Goal: Complete application form

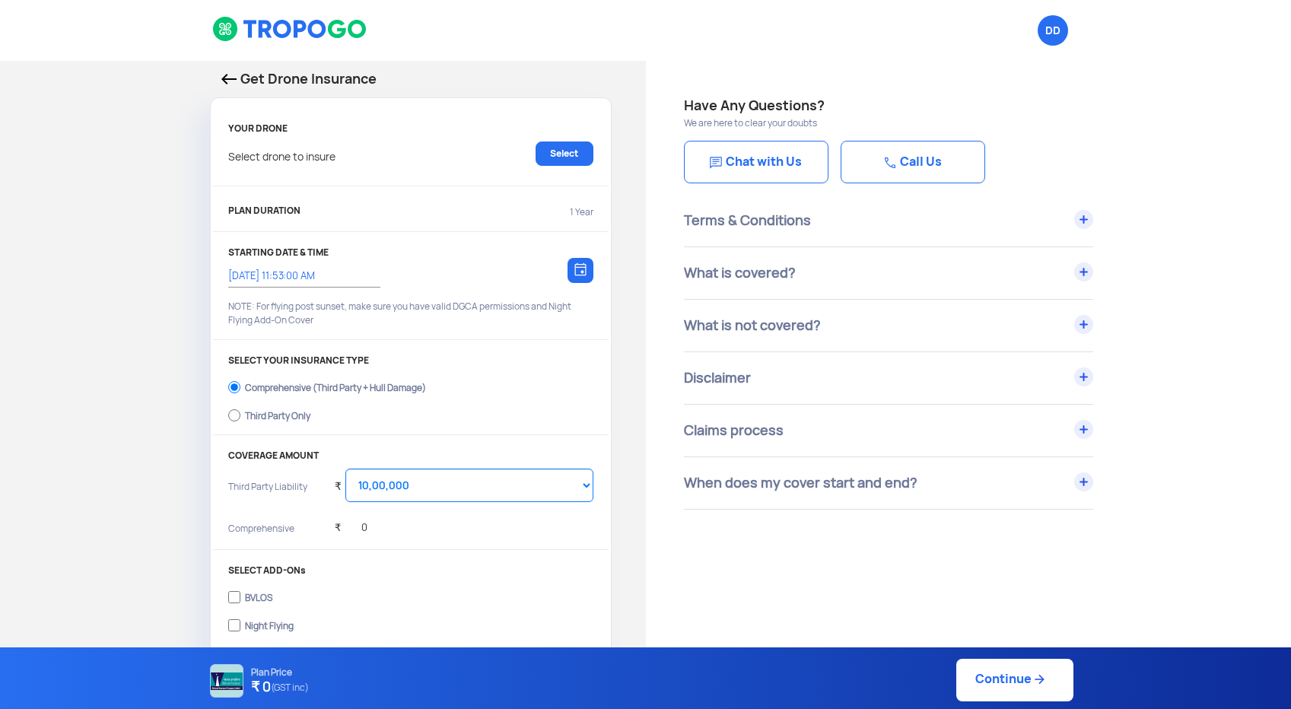
select select "1000000"
click at [557, 152] on link "Select" at bounding box center [565, 154] width 58 height 24
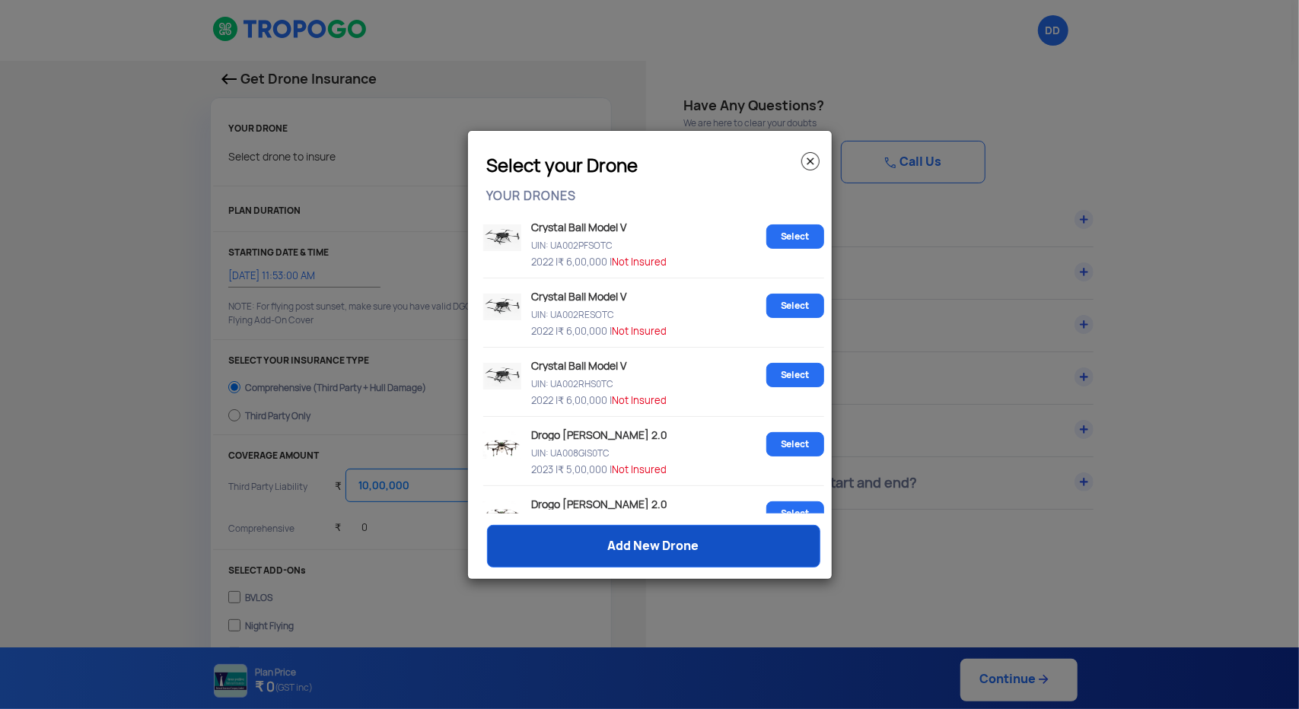
click at [630, 553] on link "Add New Drone" at bounding box center [653, 546] width 333 height 43
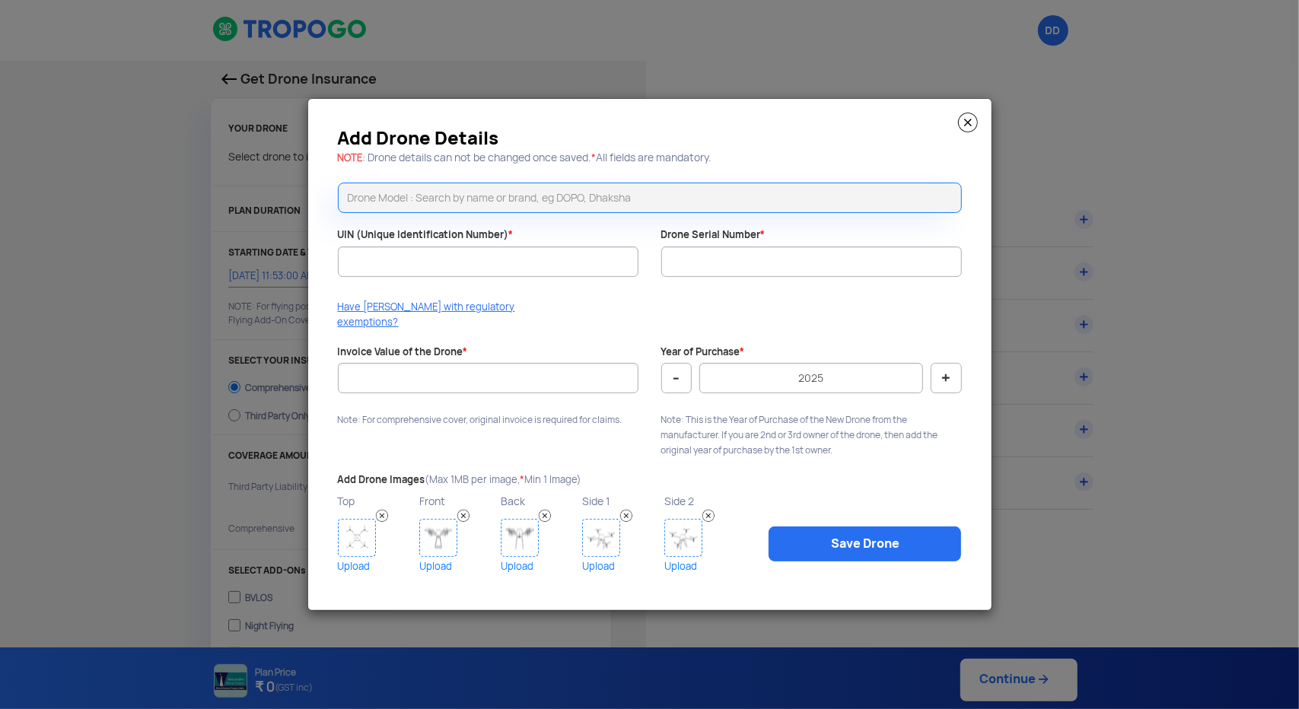
click at [451, 203] on input "text" at bounding box center [650, 198] width 624 height 30
click at [440, 236] on li "Drogo [PERSON_NAME] 3 Pro" at bounding box center [650, 231] width 623 height 34
type input "Drogo [PERSON_NAME] 3 Pro"
click at [420, 263] on input "UIN (Unique Identification Number) *" at bounding box center [488, 262] width 301 height 30
click at [691, 275] on input "Drone Serial Number *" at bounding box center [811, 262] width 301 height 30
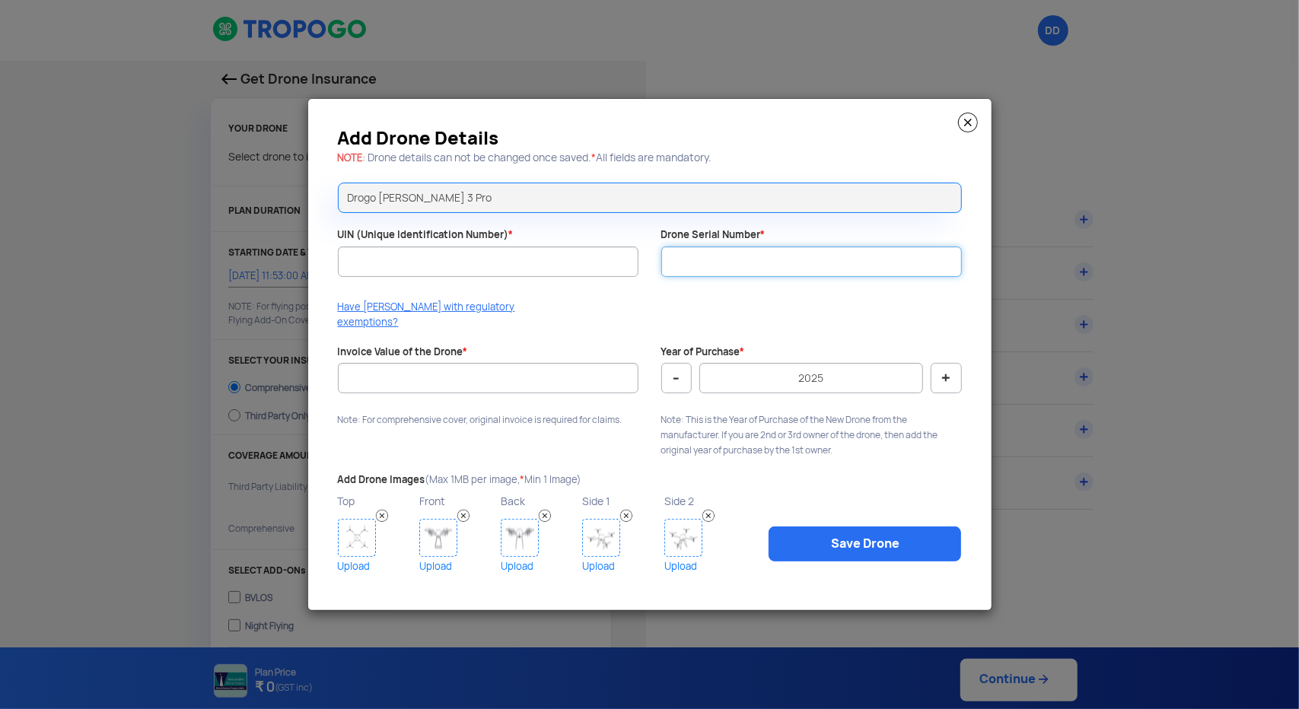
paste input "DD24000016"
type input "DD24000016"
click at [435, 269] on input "UIN (Unique Identification Number) *" at bounding box center [488, 262] width 301 height 30
click at [360, 274] on input "UIN (Unique Identification Number) *" at bounding box center [488, 262] width 301 height 30
paste input "UA00KIRD0TC"
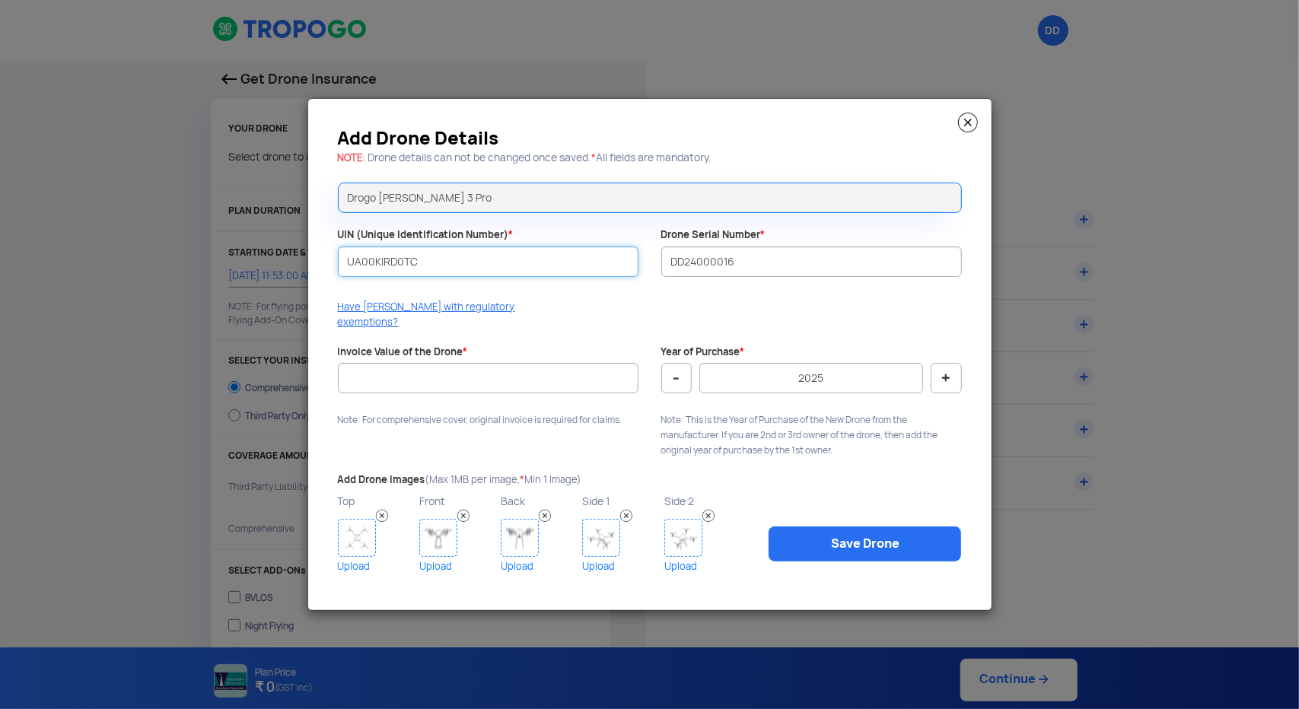
type input "UA00KIRD0TC"
click at [368, 373] on input "Invoice Value of the Drone *" at bounding box center [488, 378] width 301 height 30
type input "599000"
click at [729, 412] on p "Note: This is the Year of Purchase of the New Drone from the manufacturer. If y…" at bounding box center [811, 435] width 301 height 46
click at [672, 374] on button "-" at bounding box center [676, 378] width 30 height 30
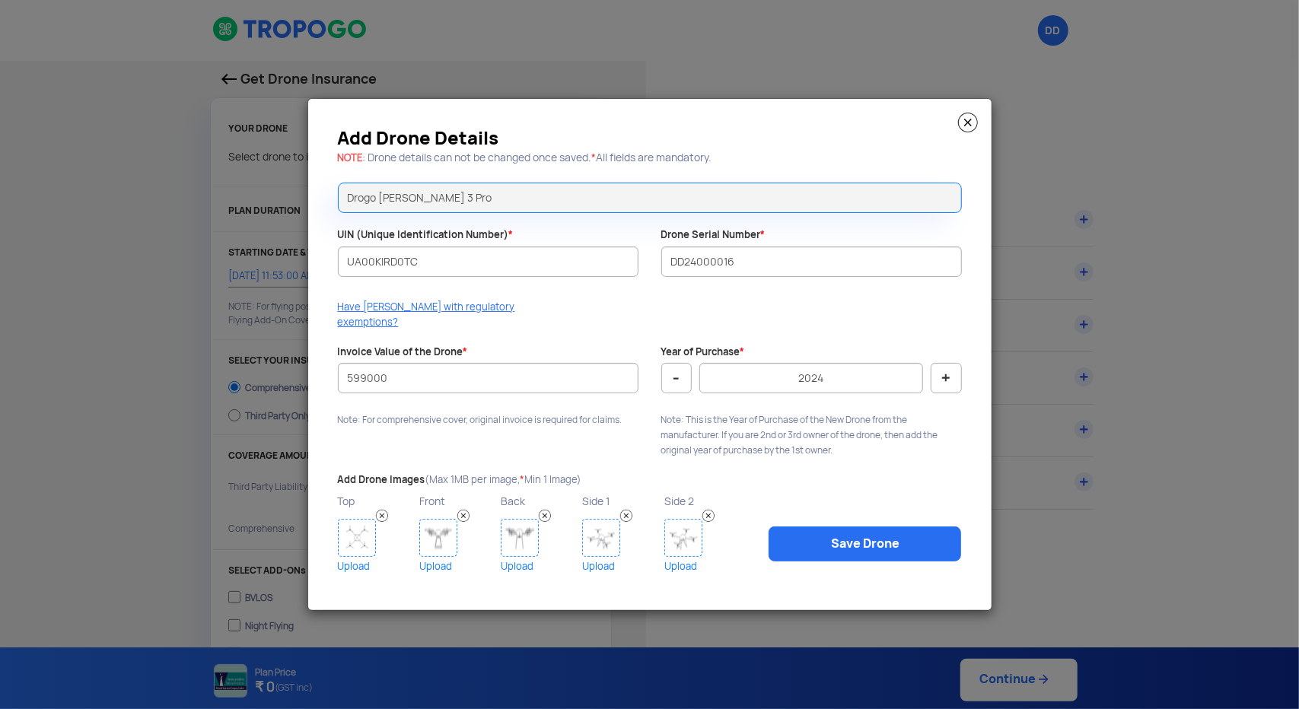
click at [349, 533] on img at bounding box center [357, 538] width 38 height 38
click at [673, 375] on button "-" at bounding box center [676, 378] width 30 height 30
click at [842, 540] on link "Save Drone" at bounding box center [865, 544] width 193 height 35
click at [672, 373] on button "-" at bounding box center [676, 378] width 30 height 30
type input "2022"
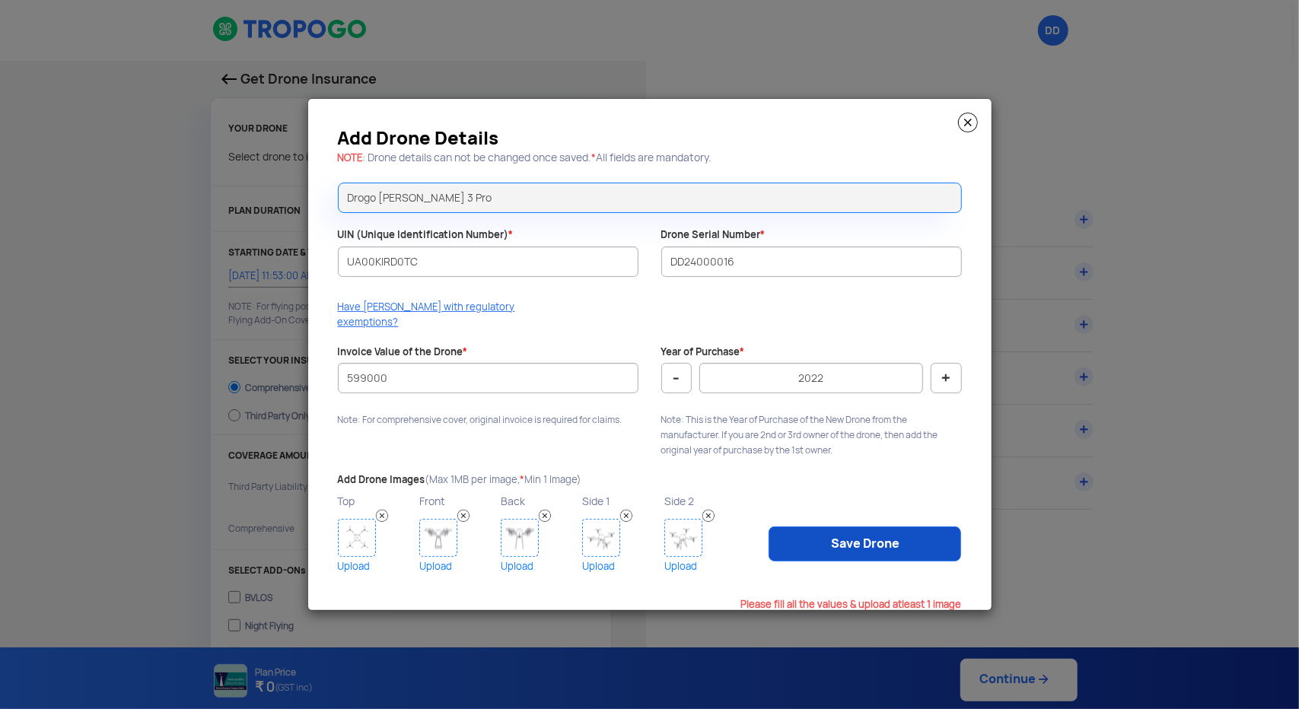
click at [831, 536] on link "Save Drone" at bounding box center [865, 544] width 193 height 35
click at [355, 532] on img at bounding box center [357, 538] width 38 height 38
